Goal: Check status: Check status

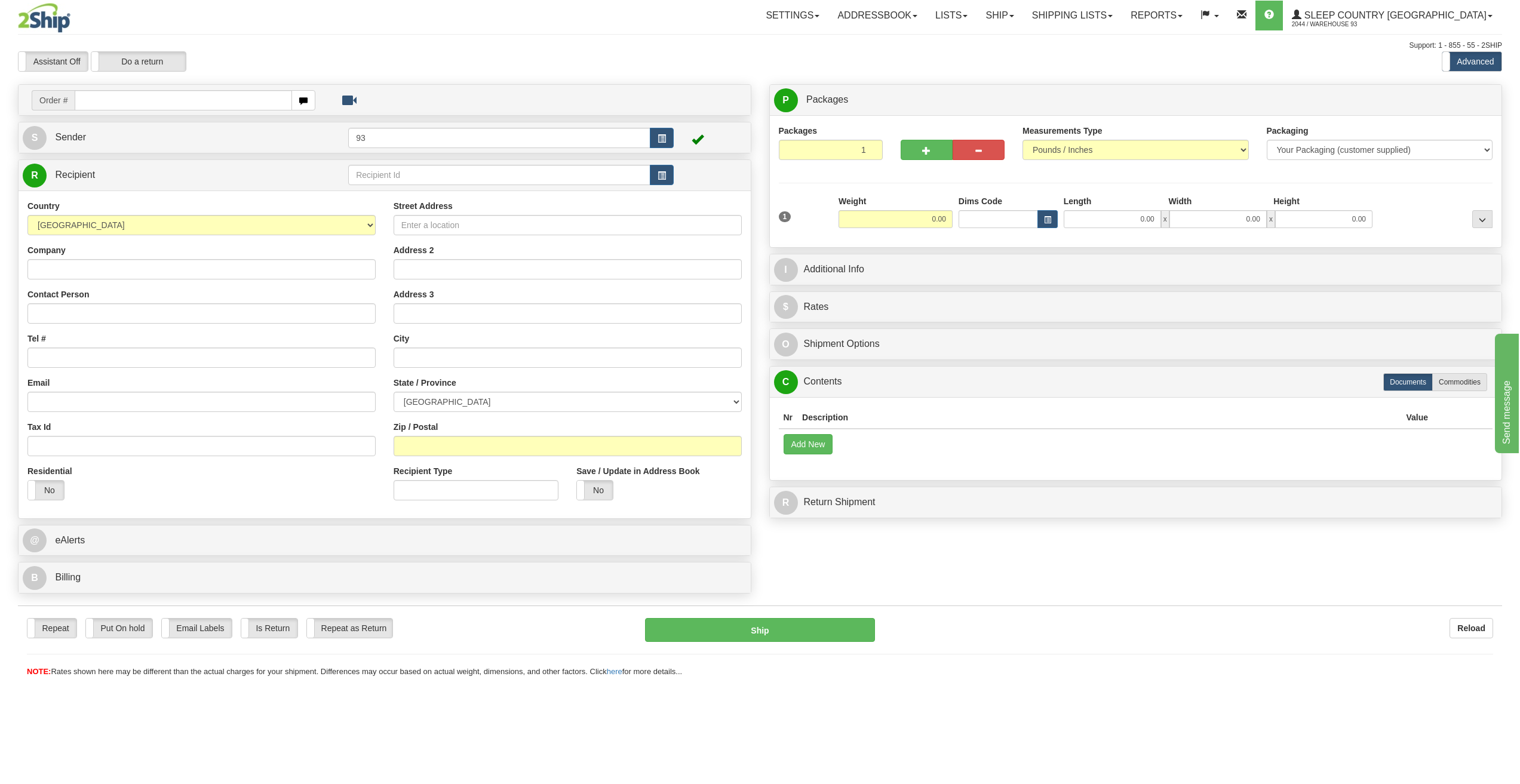
drag, startPoint x: 224, startPoint y: 776, endPoint x: 224, endPoint y: 782, distance: 6.0
click at [224, 776] on div "Toggle navigation Settings Shipping Preferences Fields Preferences New" at bounding box center [760, 392] width 1520 height 784
click at [1109, 17] on link "Shipping lists" at bounding box center [1072, 15] width 98 height 30
click at [1103, 55] on span "Search Shipment History" at bounding box center [1063, 57] width 93 height 10
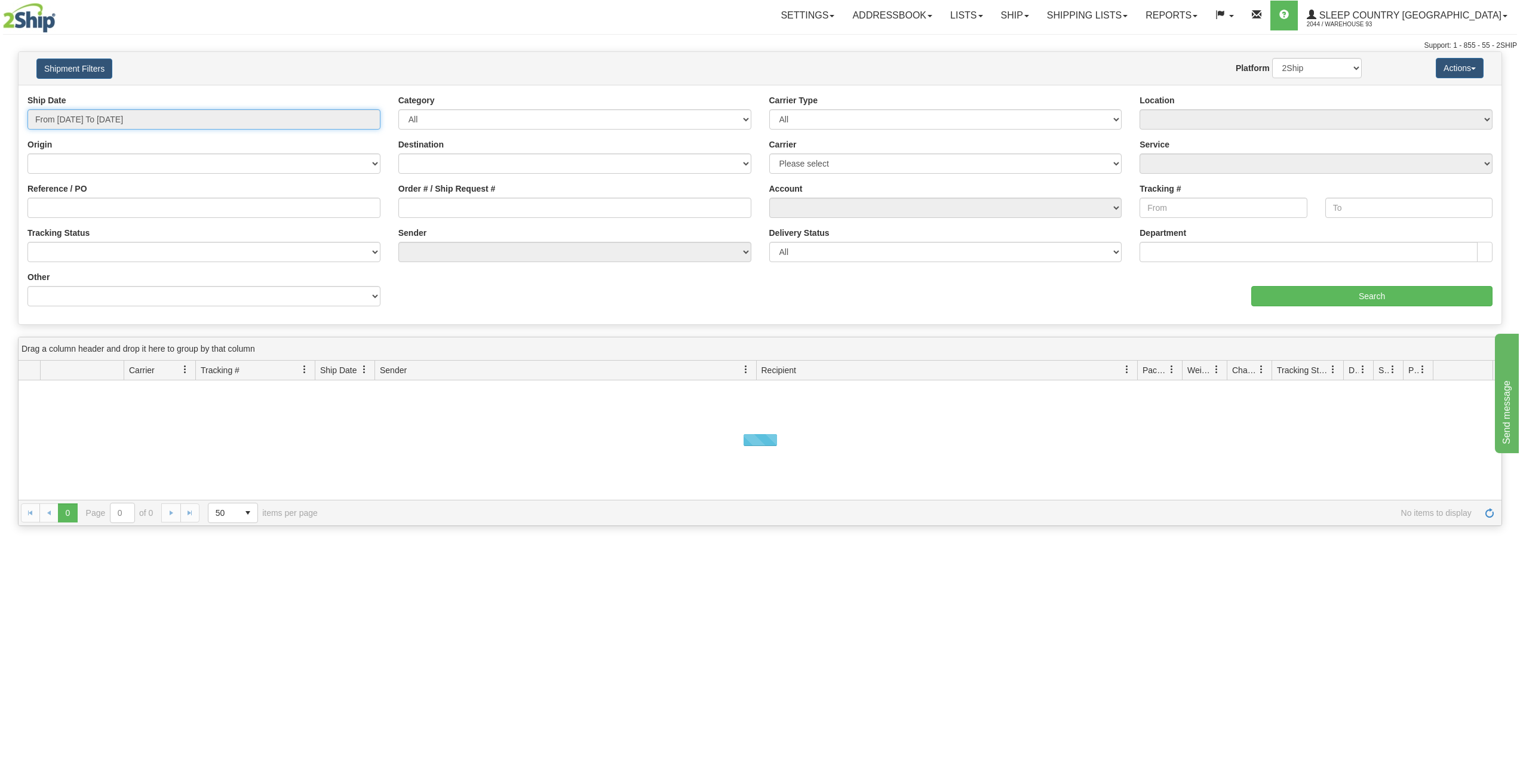
type input "[DATE]"
click at [134, 117] on input "From 09/21/2025 To 09/22/2025" at bounding box center [204, 120] width 353 height 21
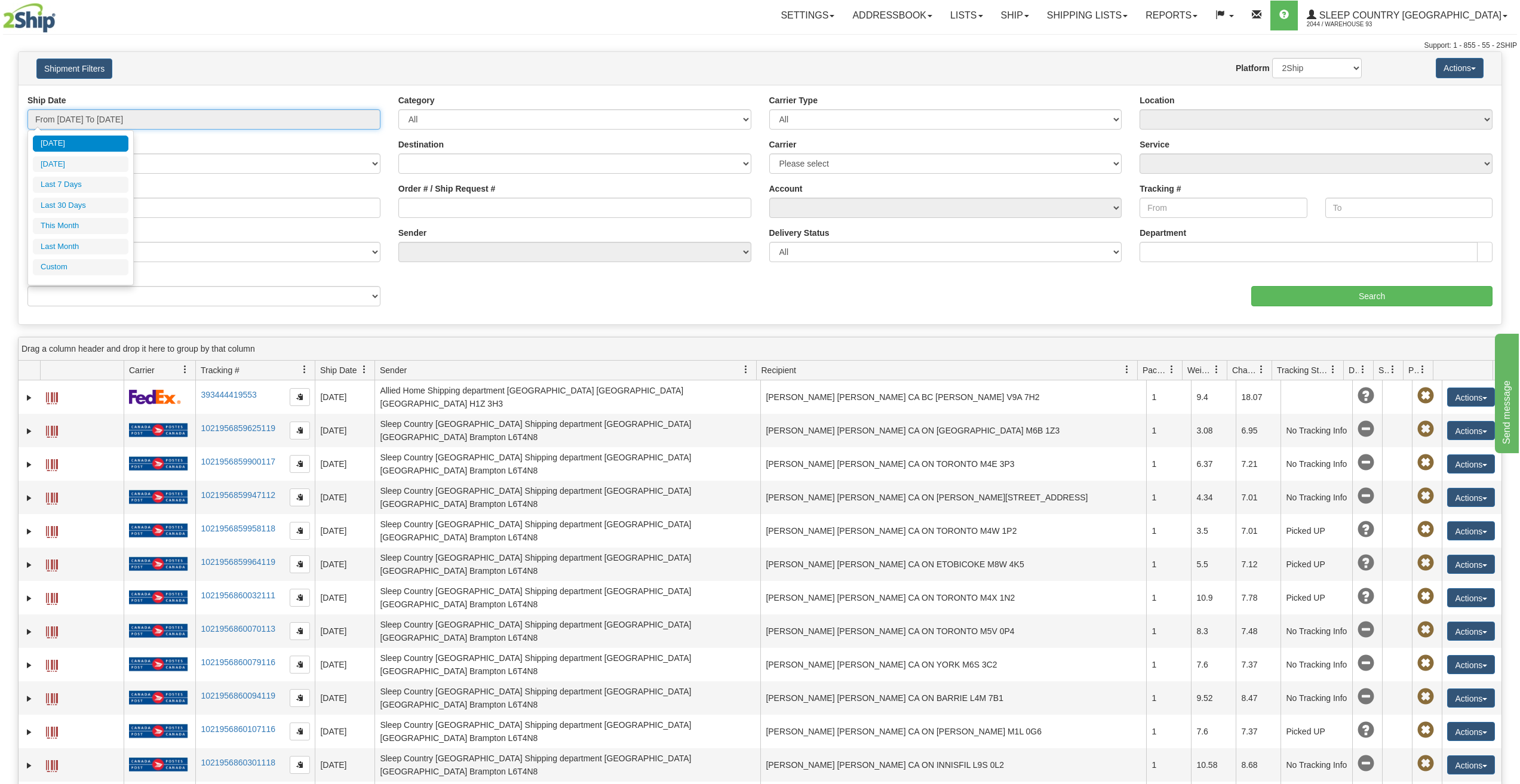
type input "09/21/2025"
type input "[DATE]"
type input "09/01/2025"
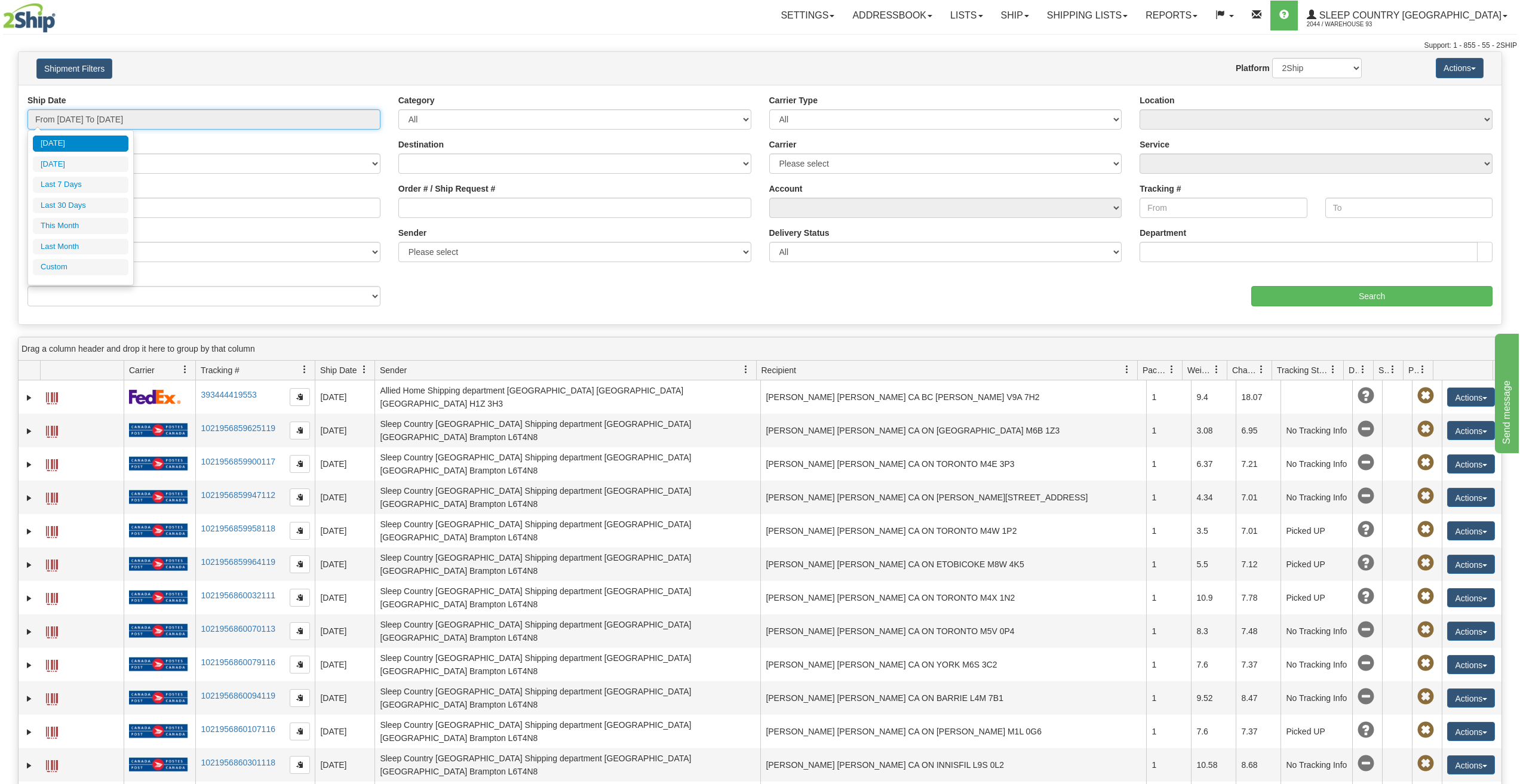
type input "09/30/2025"
type input "[DATE]"
type input "08/01/2025"
type input "08/31/2025"
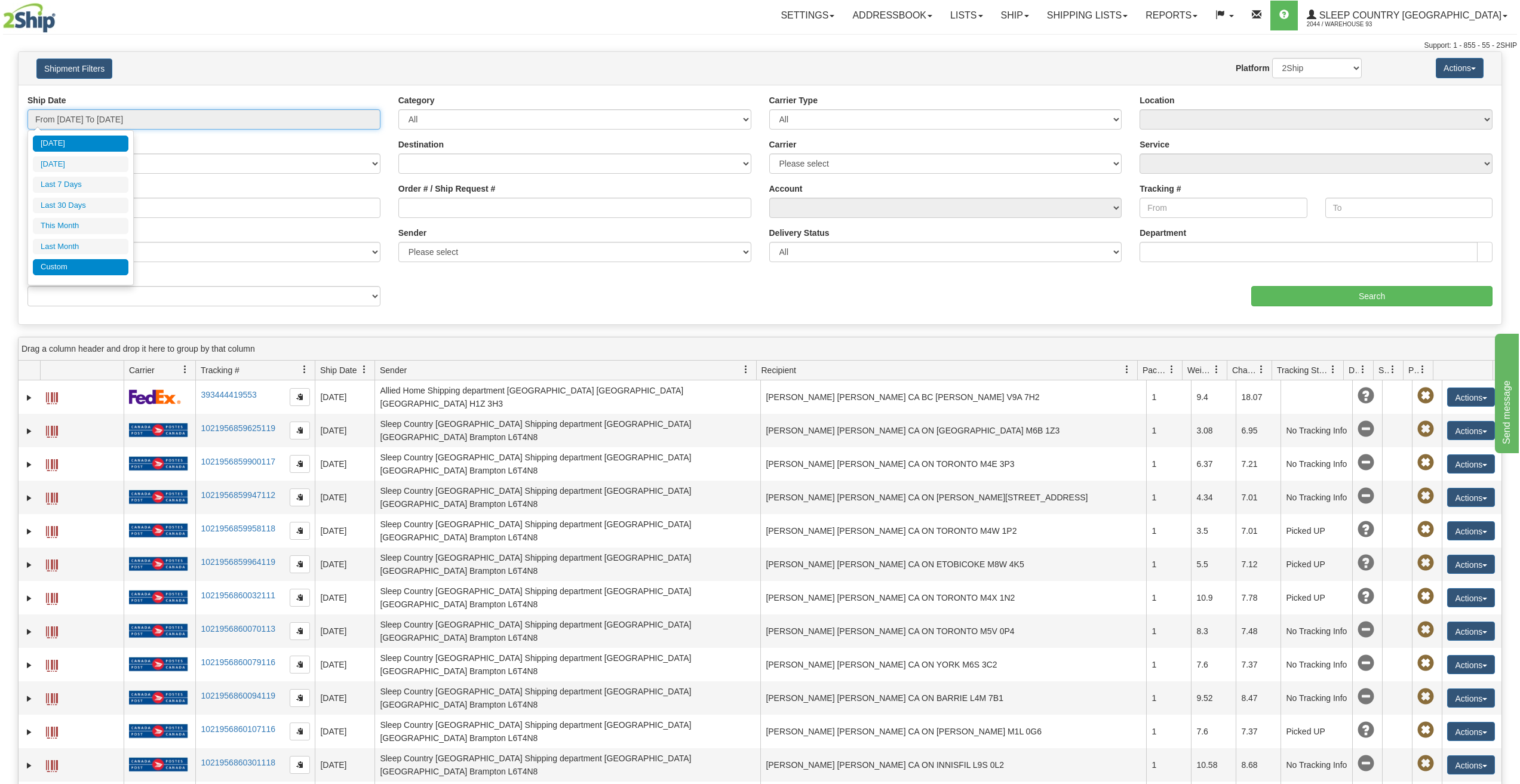
type input "[DATE]"
click at [62, 271] on li "Custom" at bounding box center [81, 266] width 96 height 16
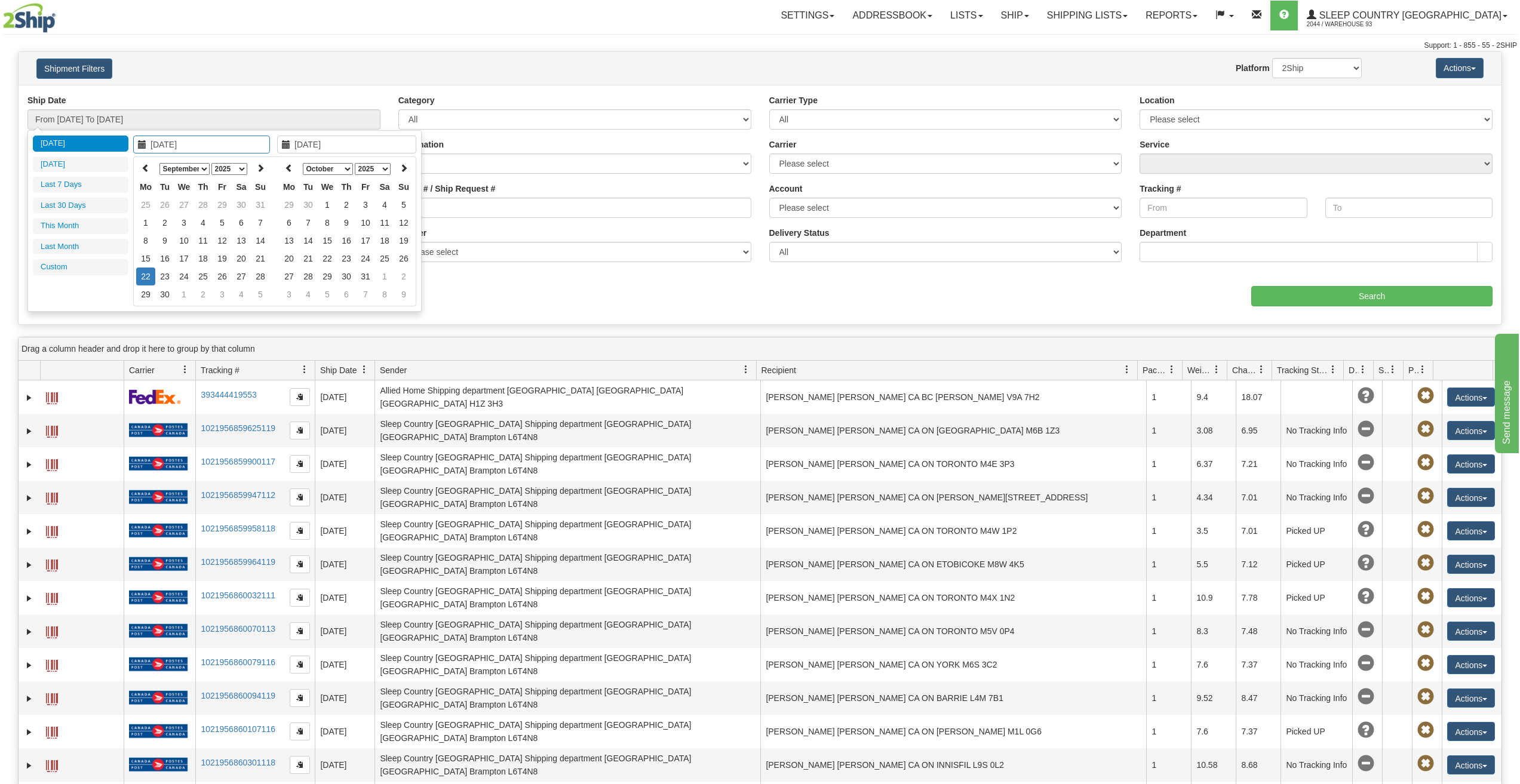
click at [238, 167] on select "1975 1976 1977 1978 1979 1980 1981 1982 1983 1984 1985 1986 1987 1988 1989 1990…" at bounding box center [229, 169] width 36 height 12
type input "09/01/2024"
click at [255, 204] on td "1" at bounding box center [260, 205] width 19 height 18
click at [384, 167] on select "2024 2025 2026 2027 2028 2029 2030" at bounding box center [372, 169] width 36 height 12
click at [355, 163] on select "2024 2025 2026 2027 2028 2029 2030" at bounding box center [372, 169] width 36 height 12
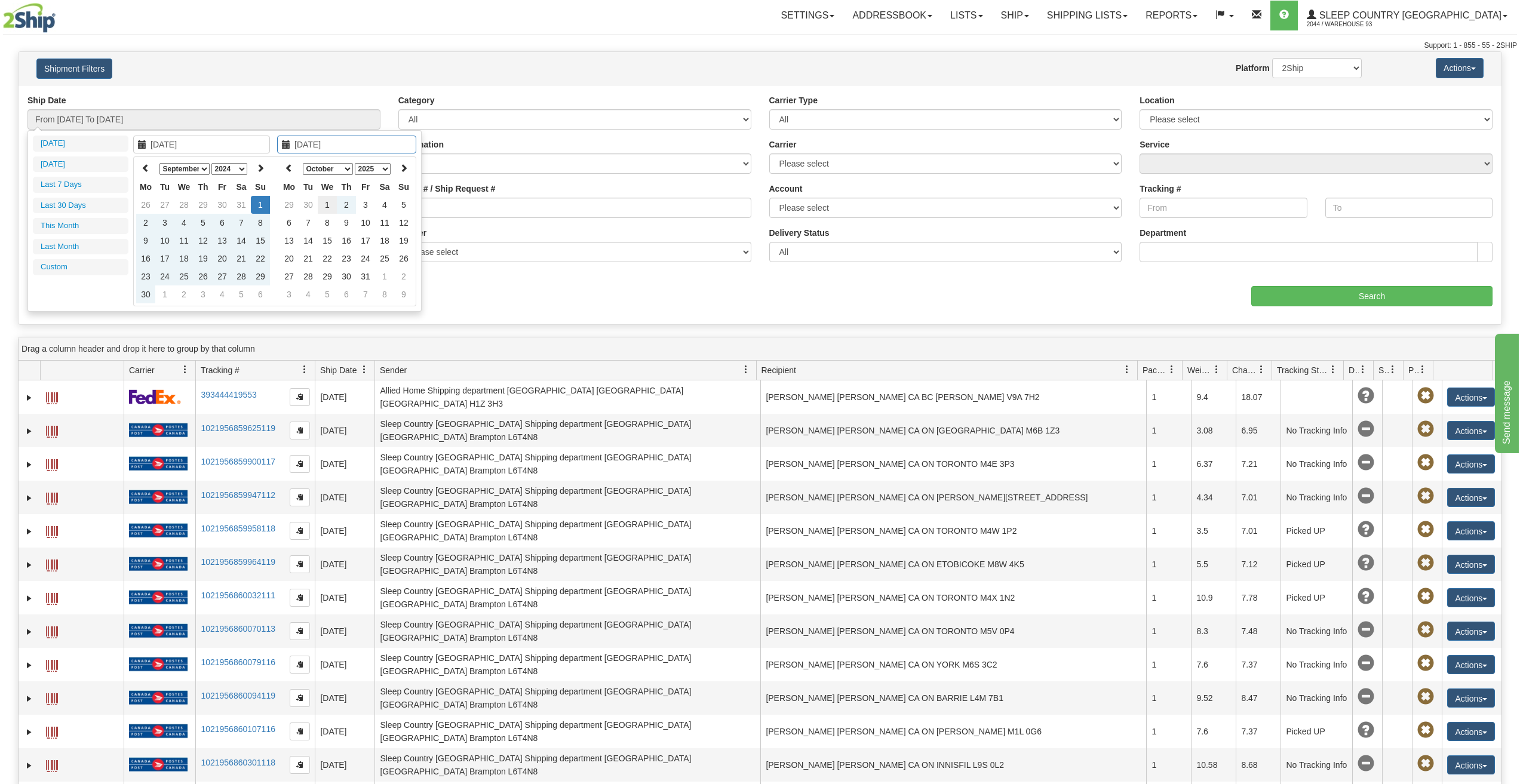
type input "10/01/2025"
click at [295, 167] on th at bounding box center [289, 168] width 19 height 18
type input "09/21/2025"
type input "09/01/2025"
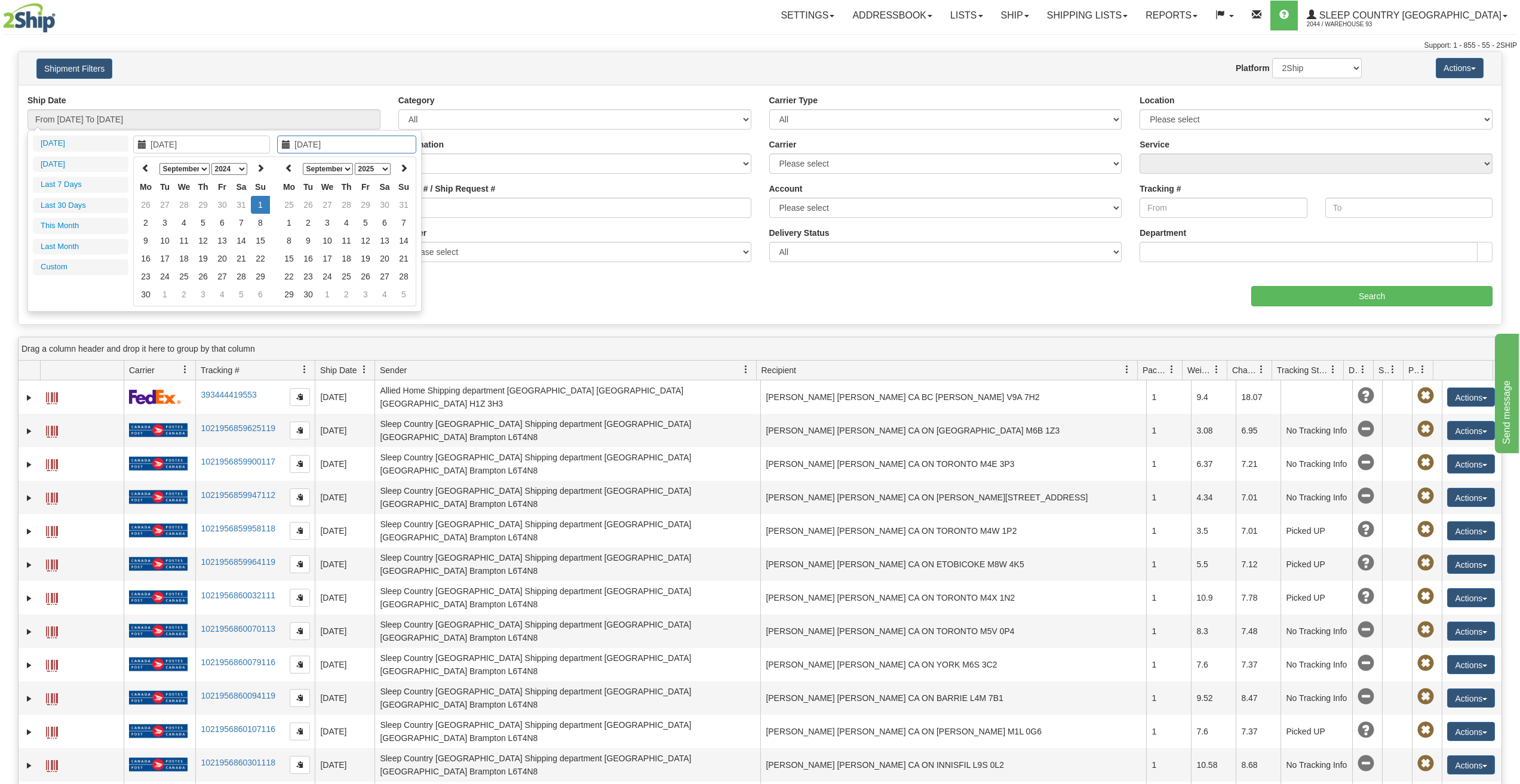
type input "09/30/2025"
type input "09/01/2024"
type input "[DATE]"
click at [295, 279] on td "22" at bounding box center [289, 276] width 19 height 18
type input "From 09/01/2024 To 09/22/2025"
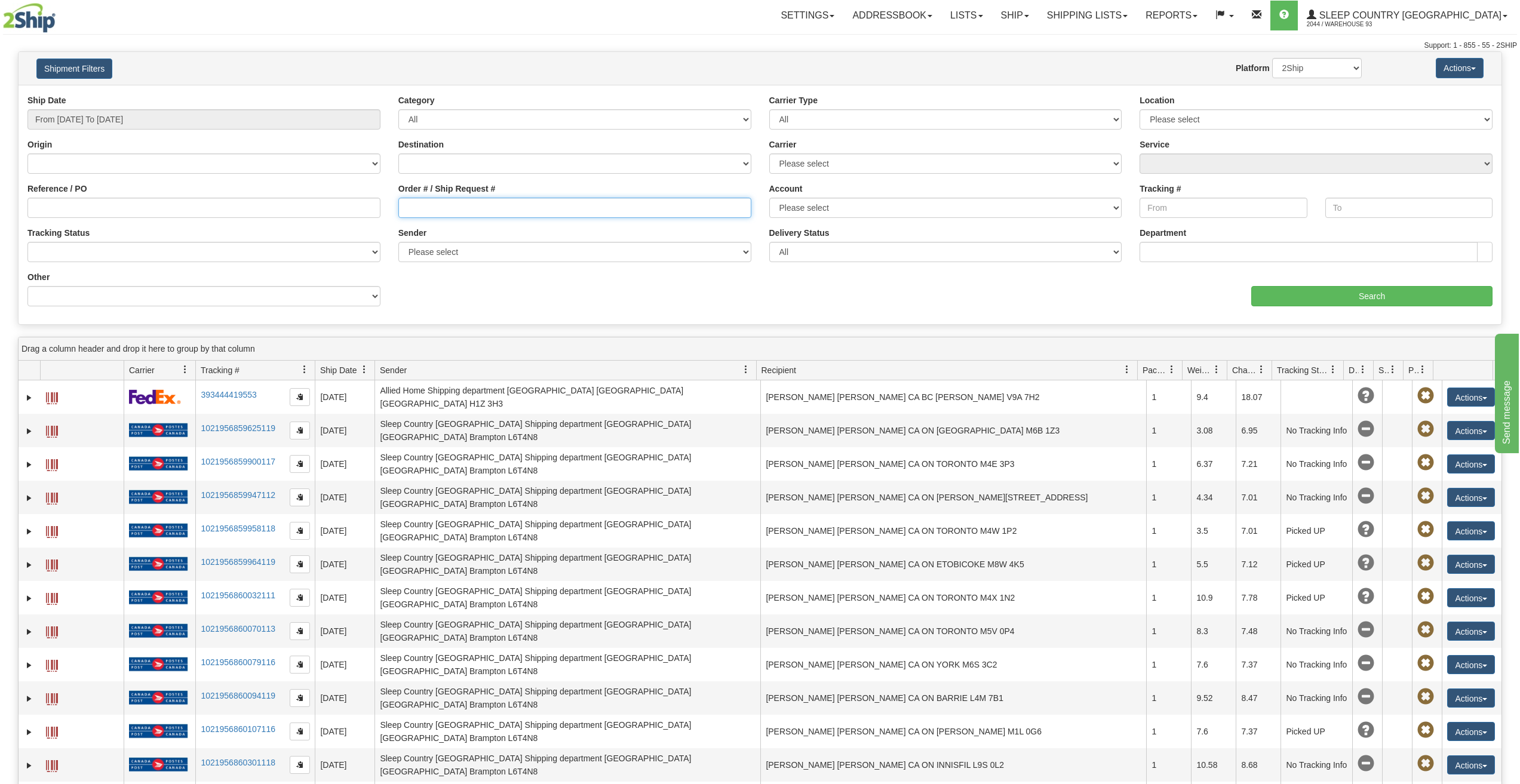
click at [509, 209] on input "Order # / Ship Request #" at bounding box center [575, 208] width 353 height 21
paste input "9000H885763"
type input "9000H885763"
click at [1402, 295] on input "Search" at bounding box center [1372, 296] width 241 height 21
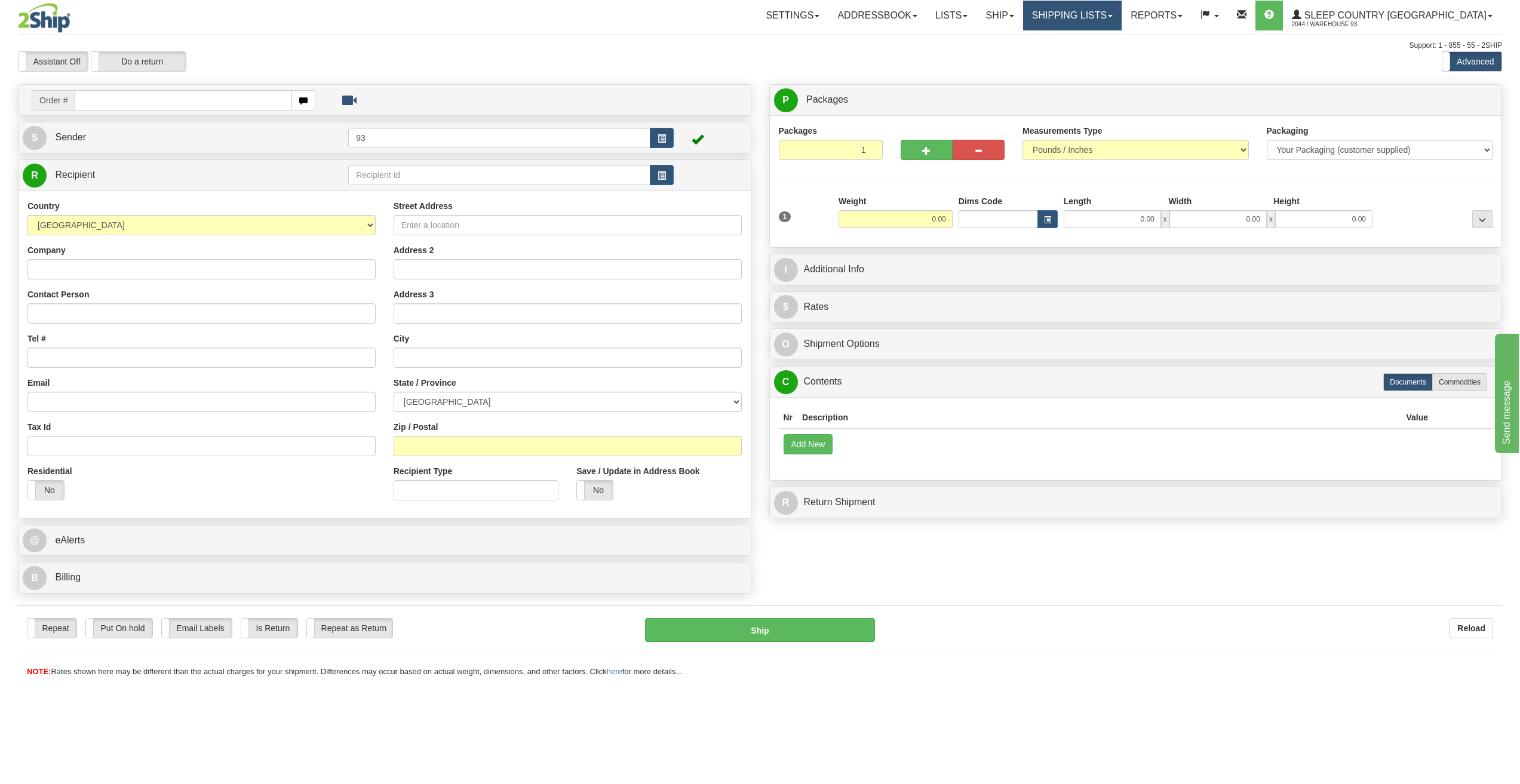
click at [1122, 12] on link "Shipping lists" at bounding box center [1072, 15] width 98 height 30
click at [1110, 56] on span "Search Shipment History" at bounding box center [1063, 57] width 93 height 10
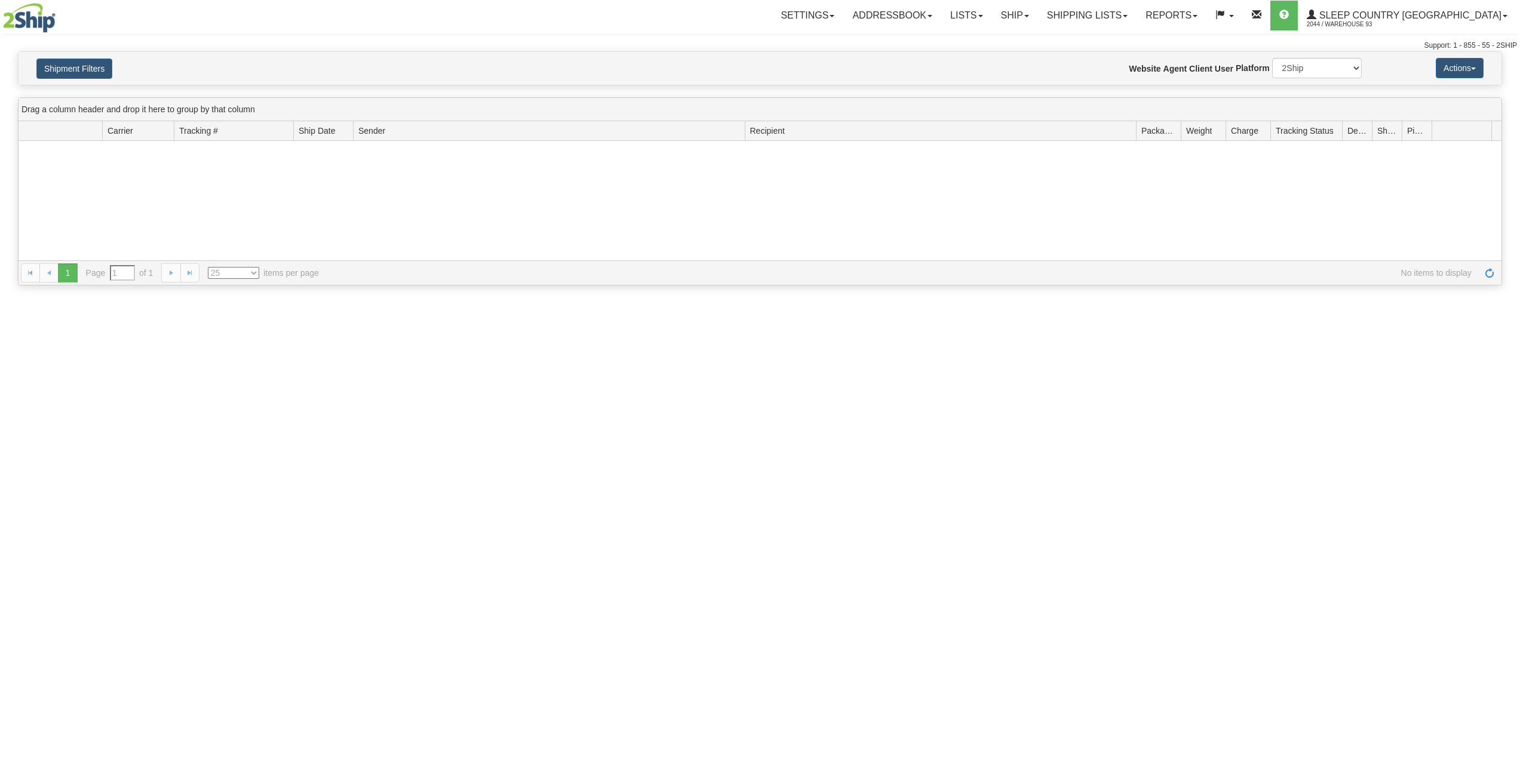
type input "From 09/21/2025 To 09/22/2025"
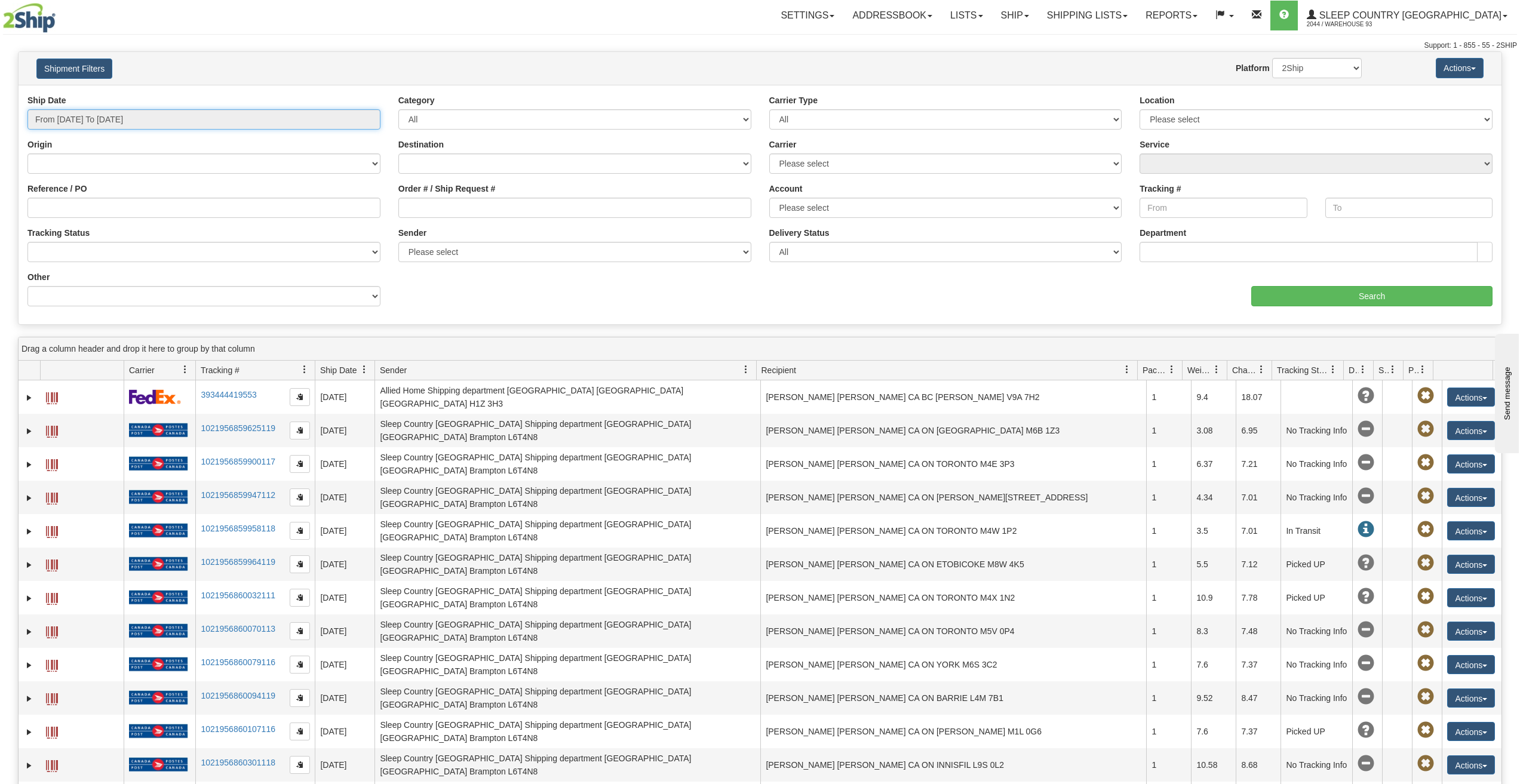
click at [305, 123] on input "From 09/21/2025 To 09/22/2025" at bounding box center [204, 120] width 353 height 21
click at [85, 263] on li "Custom" at bounding box center [81, 266] width 96 height 16
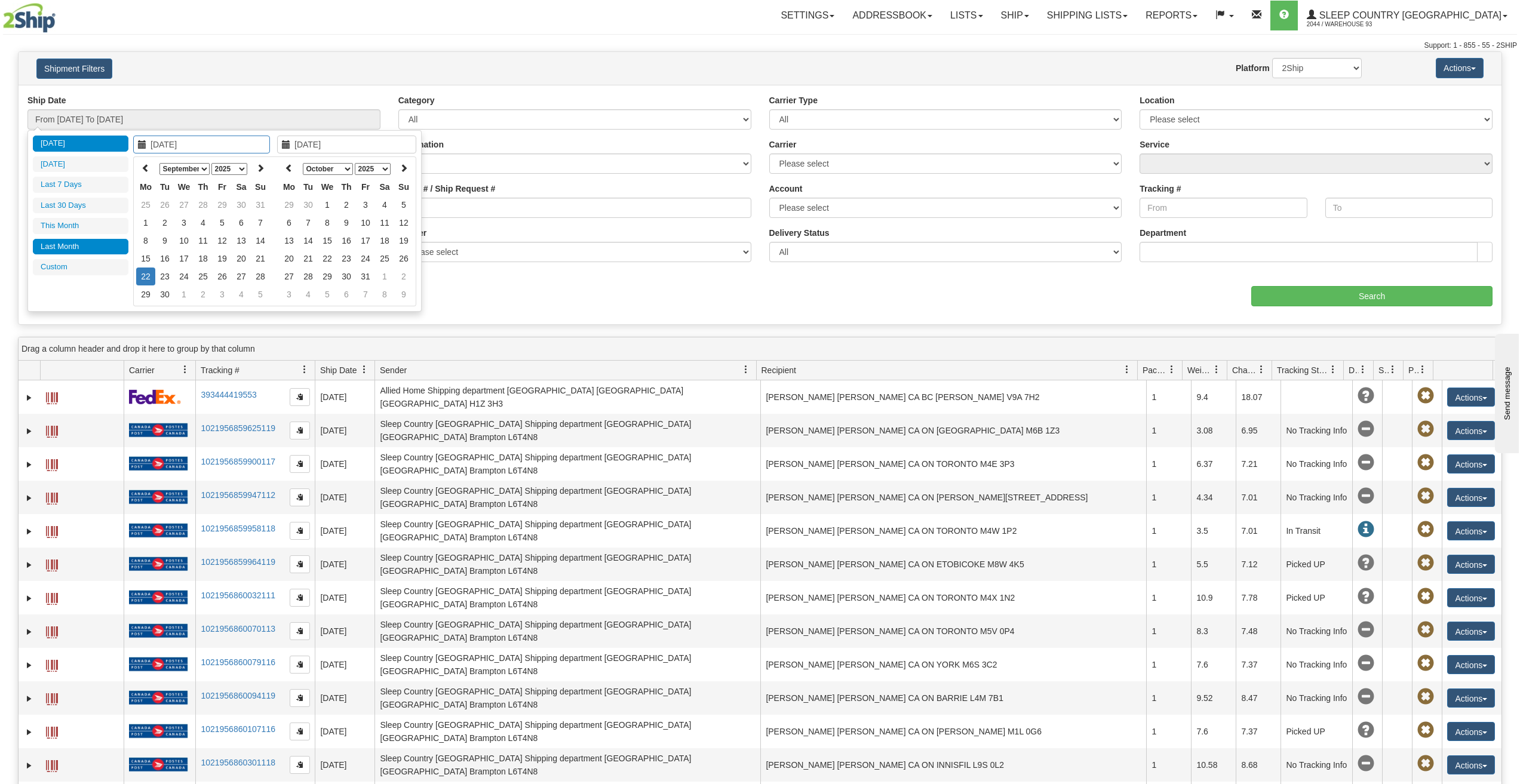
type input "08/01/2025"
type input "08/31/2025"
type input "[DATE]"
click at [149, 165] on icon at bounding box center [145, 167] width 8 height 8
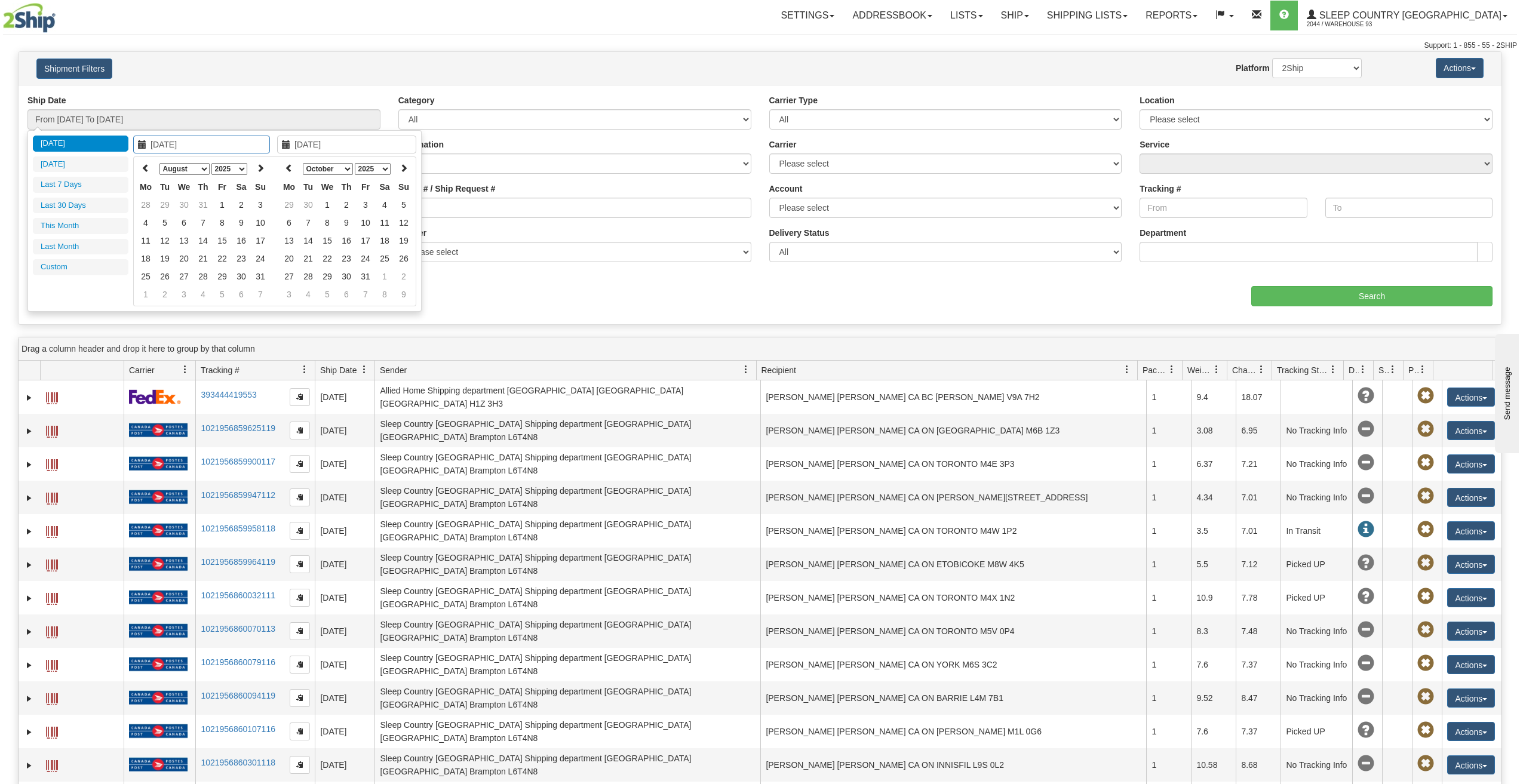
click at [149, 165] on icon at bounding box center [145, 167] width 8 height 8
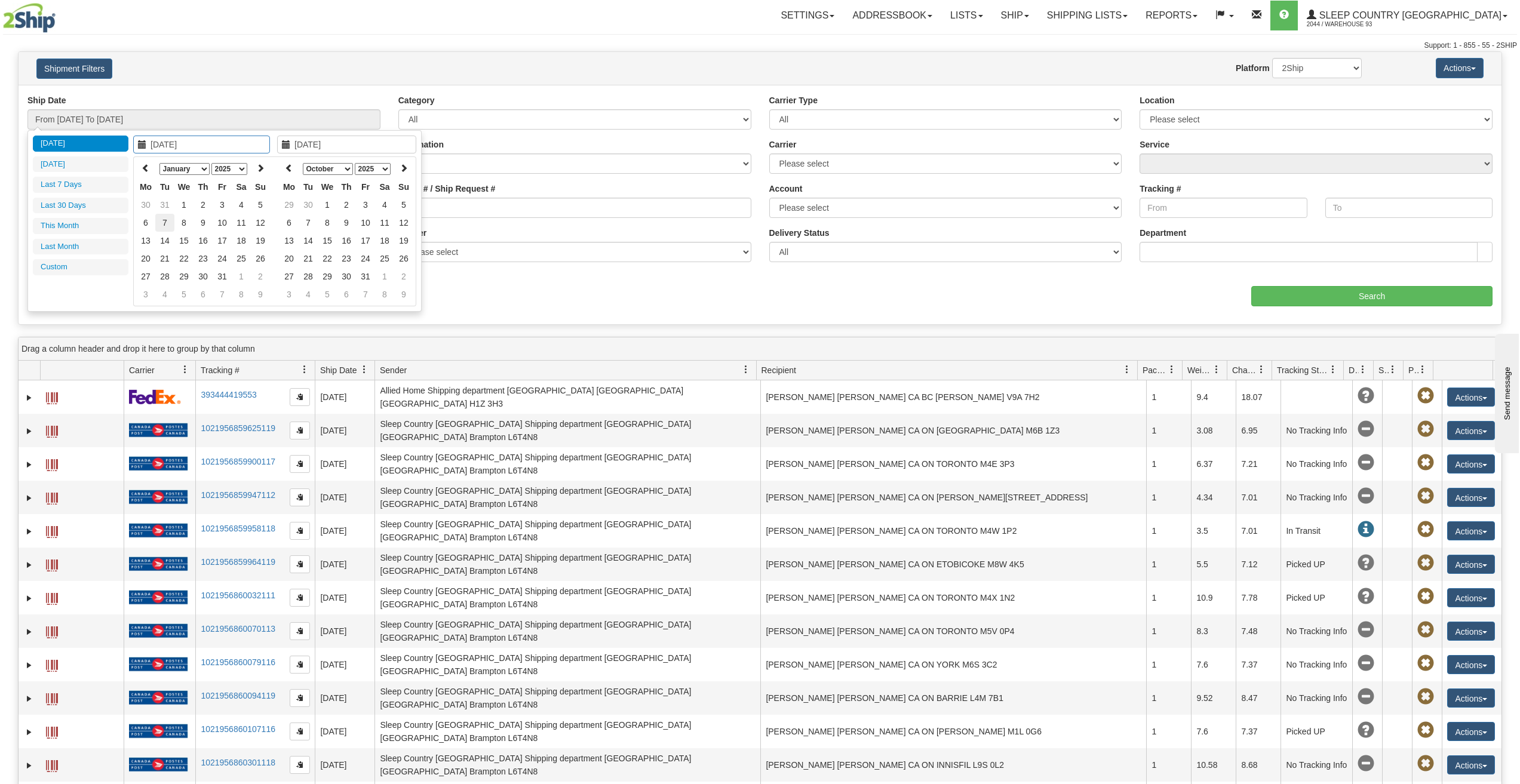
type input "01/07/2025"
click at [158, 218] on td "7" at bounding box center [164, 223] width 19 height 18
type input "01/07/2025"
click at [171, 221] on td "7" at bounding box center [164, 223] width 19 height 18
type input "From 01/07/2025 To 01/07/2025"
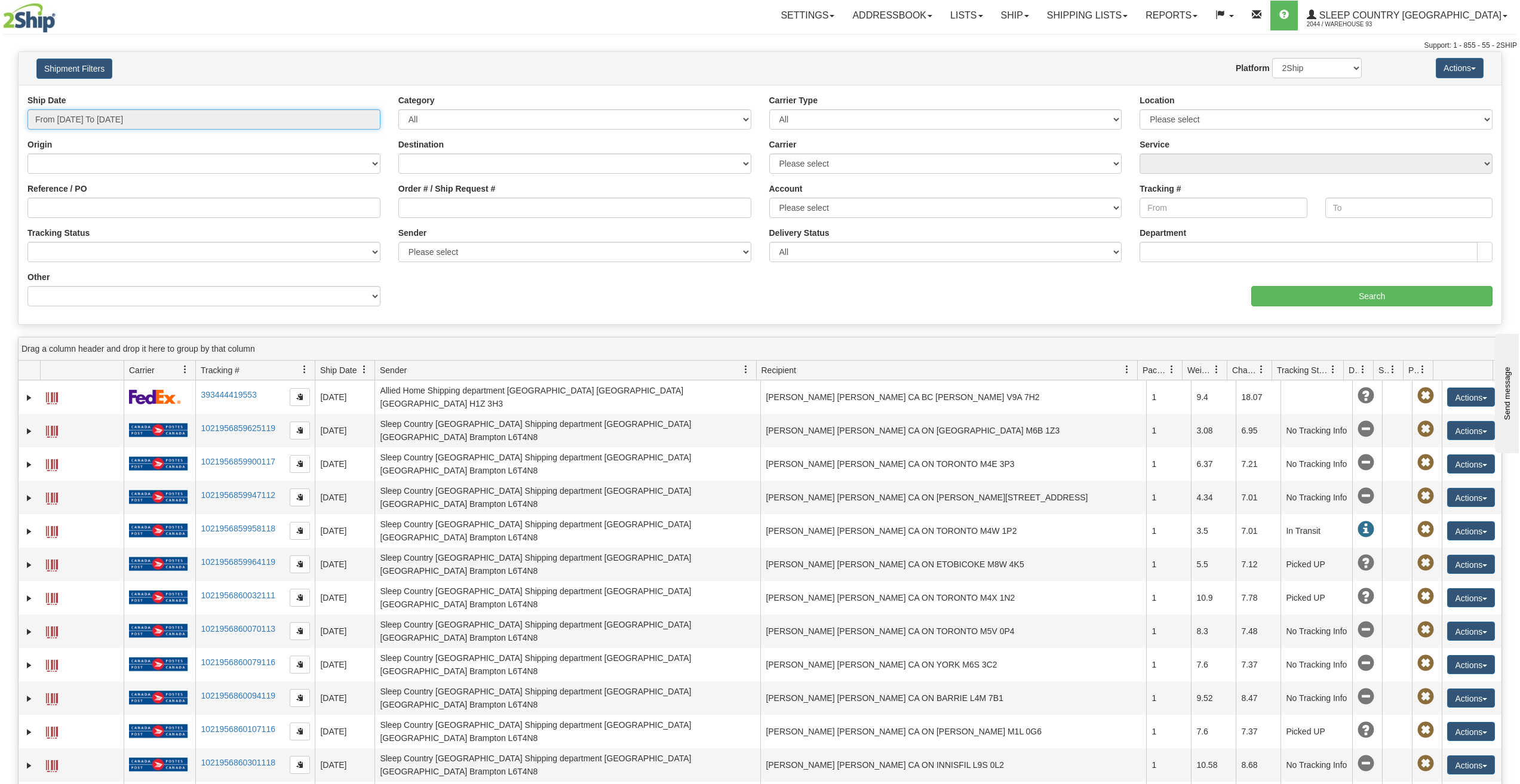
click at [193, 123] on input "From 01/07/2025 To 01/07/2025" at bounding box center [204, 120] width 353 height 21
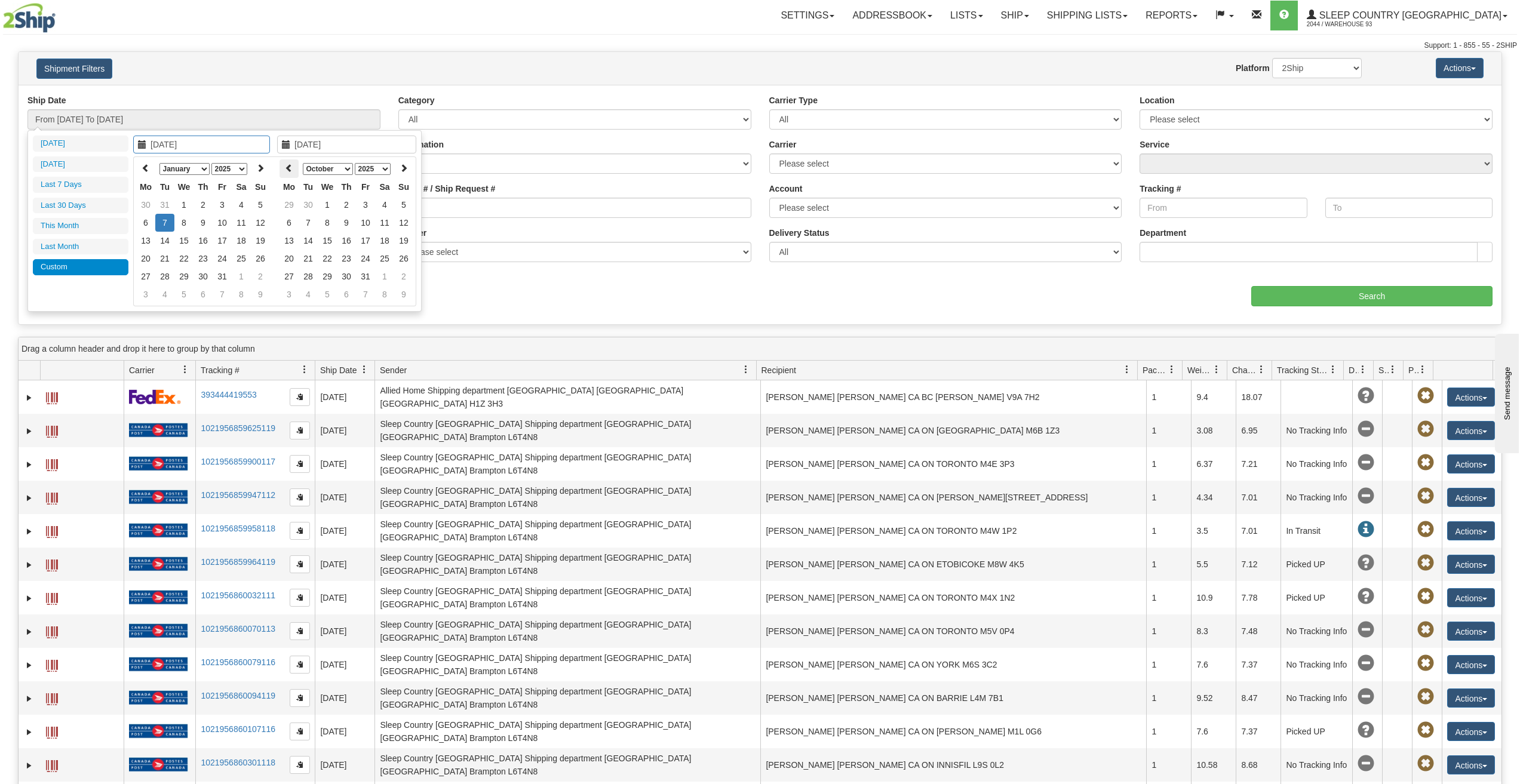
click at [294, 169] on th at bounding box center [289, 168] width 19 height 18
type input "[DATE]"
click at [292, 277] on td "22" at bounding box center [289, 276] width 19 height 18
type input "08/26/2025"
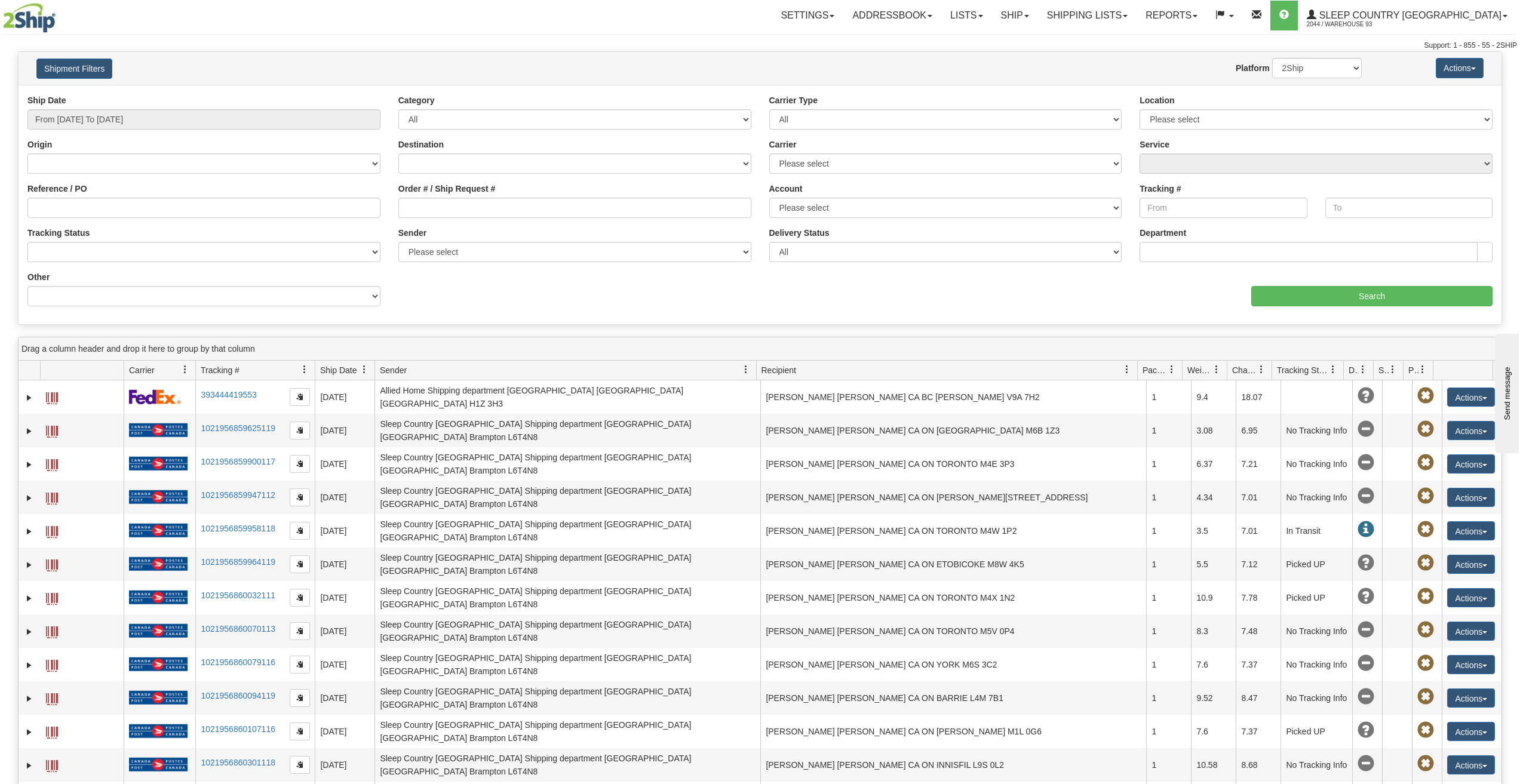
click at [301, 80] on div "Shipment Filters Website Agent Nothing selected Client User Platform 2Ship Impo…" at bounding box center [760, 68] width 1483 height 33
click at [494, 210] on input "Order # / Ship Request #" at bounding box center [575, 208] width 353 height 21
paste input "9000H885763"
type input "9000H885763"
click at [372, 159] on select "Canada United States Mexico Puerto Rico Romania Australia New Zealand SouthAfri…" at bounding box center [204, 164] width 353 height 21
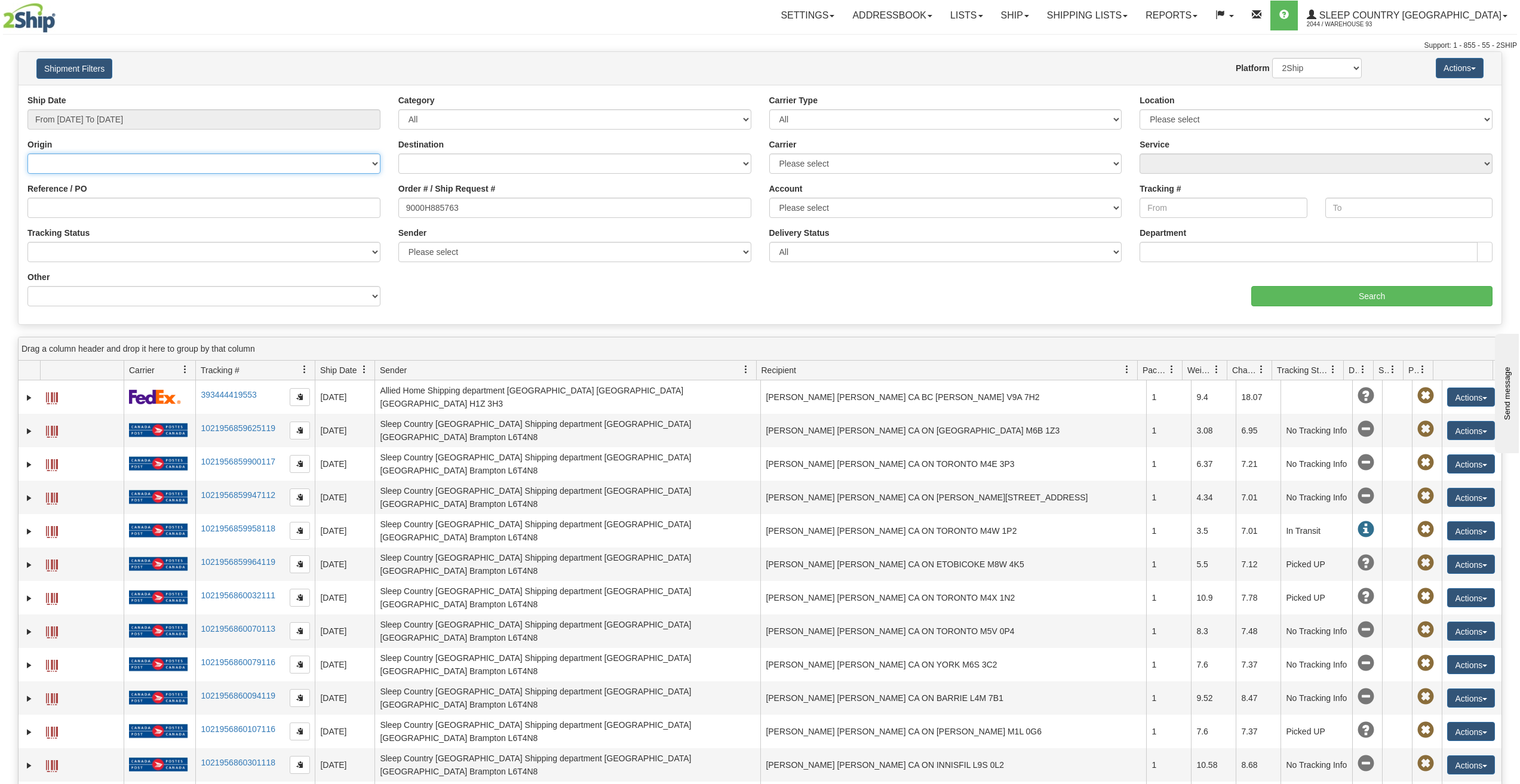
click at [372, 159] on select "Canada United States Mexico Puerto Rico Romania Australia New Zealand SouthAfri…" at bounding box center [204, 164] width 353 height 21
click at [1387, 298] on input "Search" at bounding box center [1372, 296] width 241 height 21
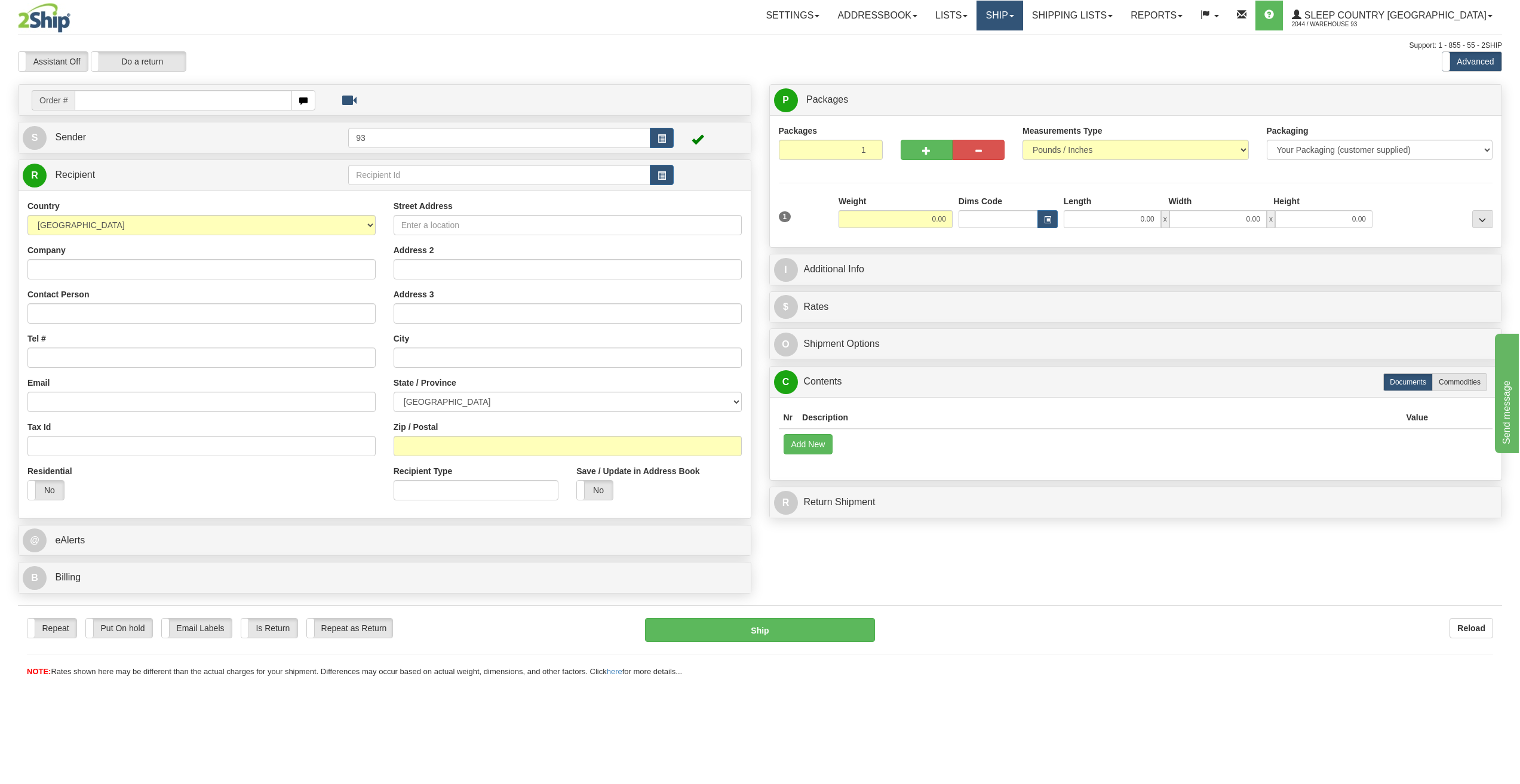
click at [1023, 21] on link "Ship" at bounding box center [1000, 15] width 46 height 30
click at [1122, 22] on link "Shipping lists" at bounding box center [1072, 15] width 98 height 30
